Goal: Find specific page/section: Find specific page/section

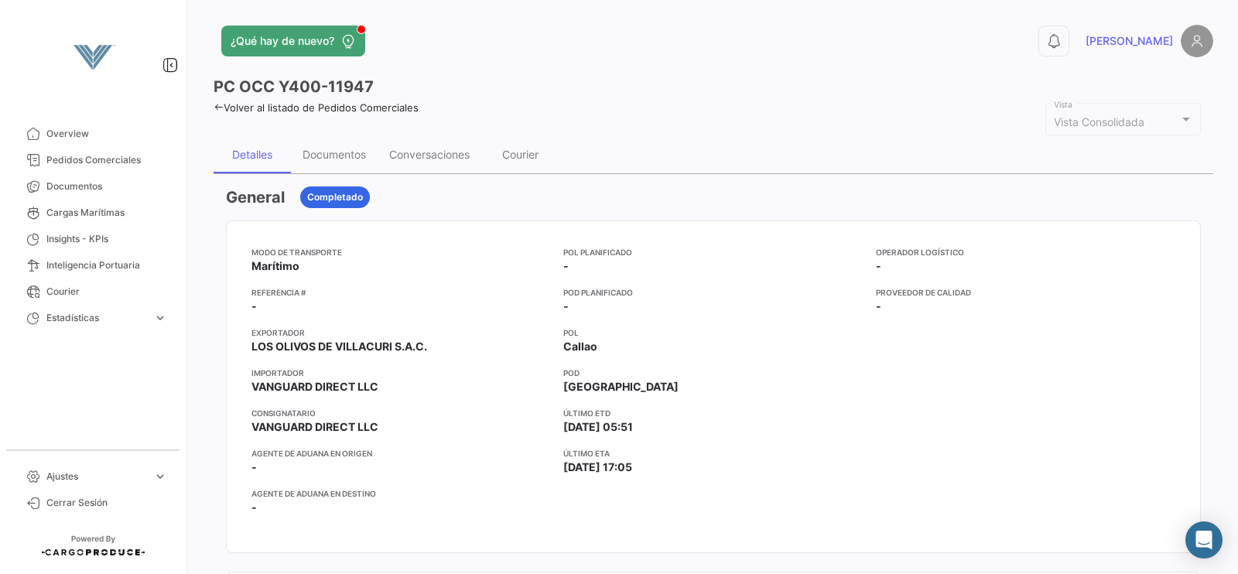
click at [264, 106] on link "Volver al listado de Pedidos Comerciales" at bounding box center [316, 107] width 205 height 12
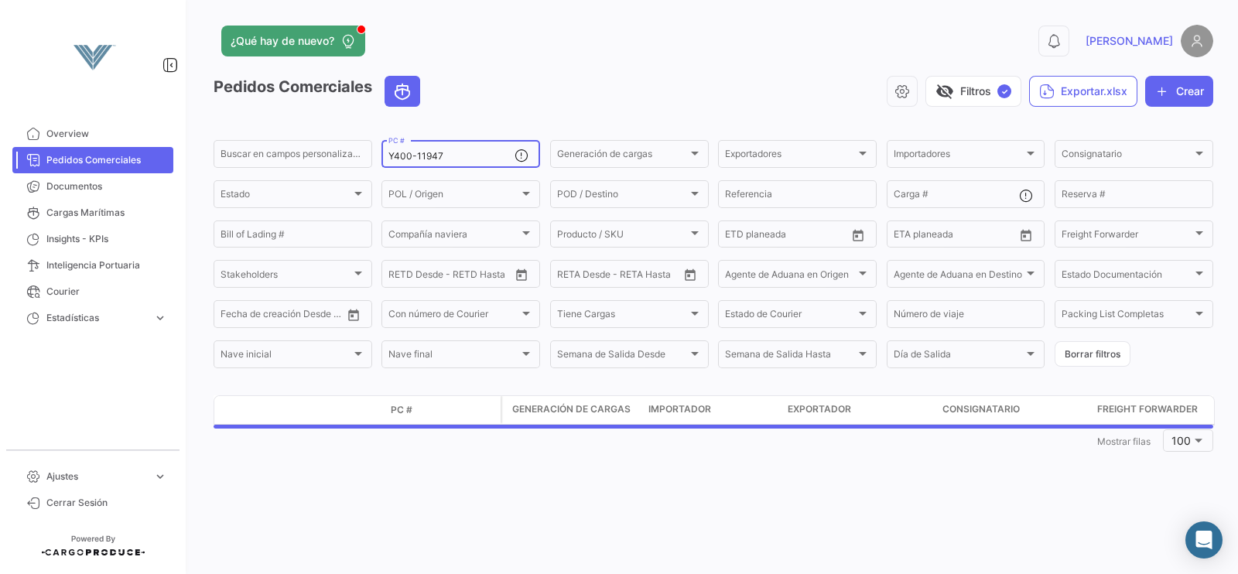
click at [455, 151] on input "Y400-11947" at bounding box center [451, 156] width 126 height 11
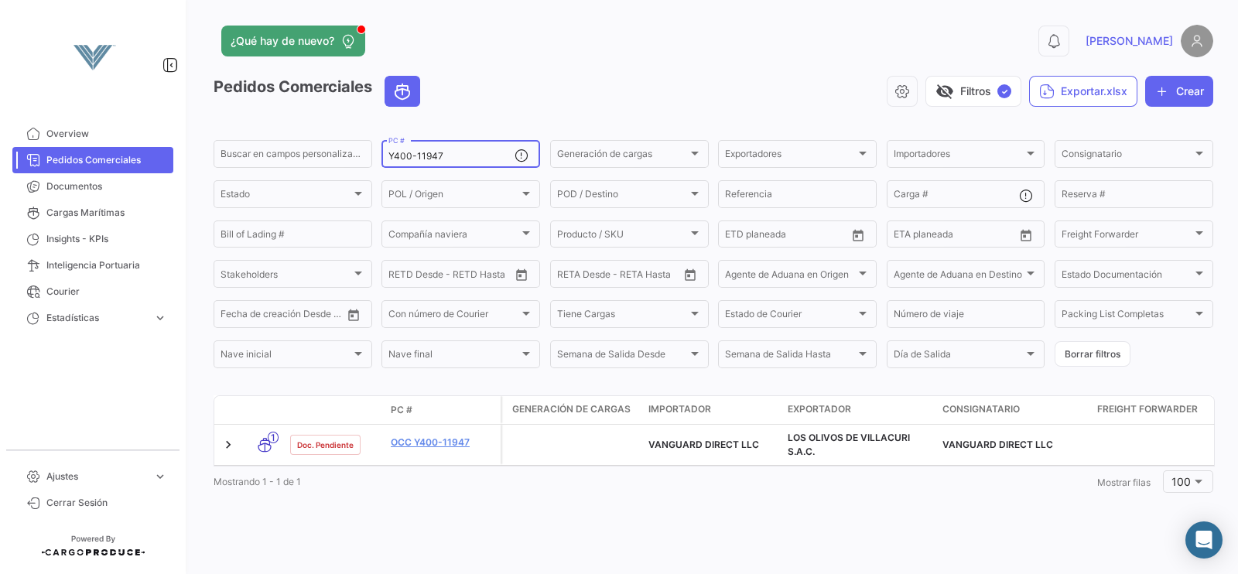
click at [455, 151] on input "Y400-11947" at bounding box center [451, 156] width 126 height 11
click at [450, 156] on input "Y400-11947" at bounding box center [451, 156] width 126 height 11
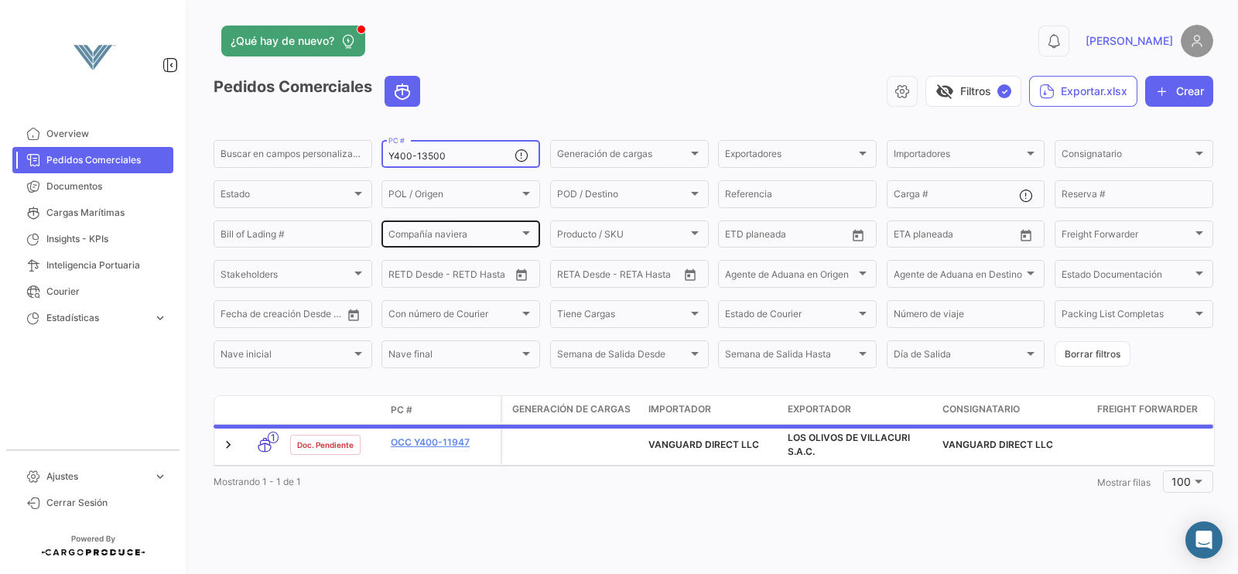
type input "Y400-13500"
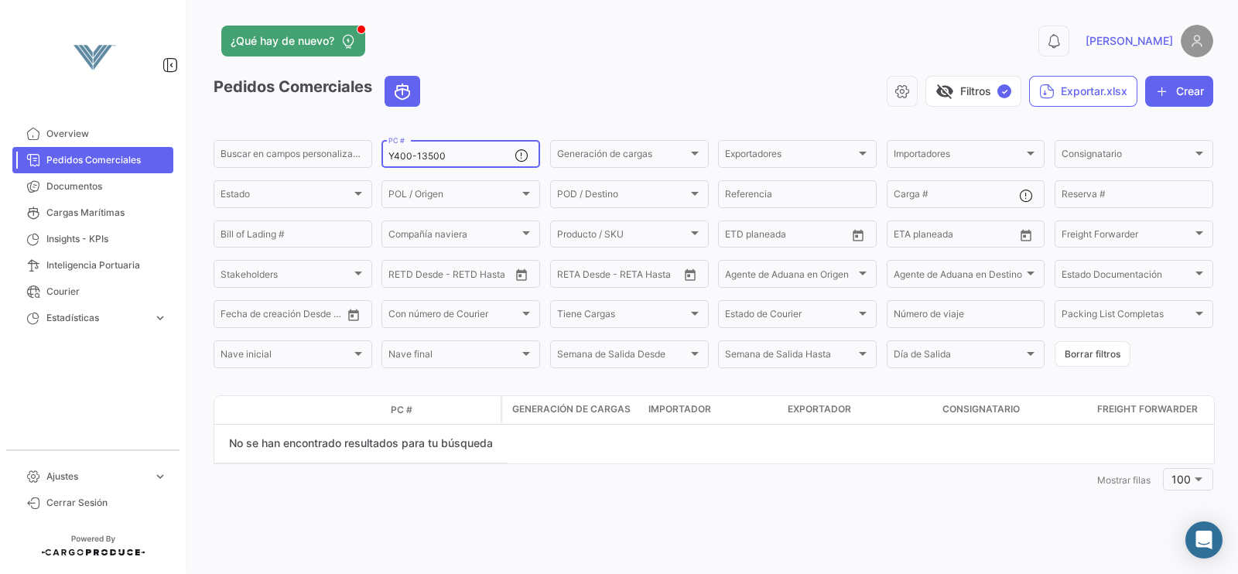
click at [534, 489] on div "1 Mostrar filas 100" at bounding box center [714, 479] width 1000 height 28
